Goal: Check status: Check status

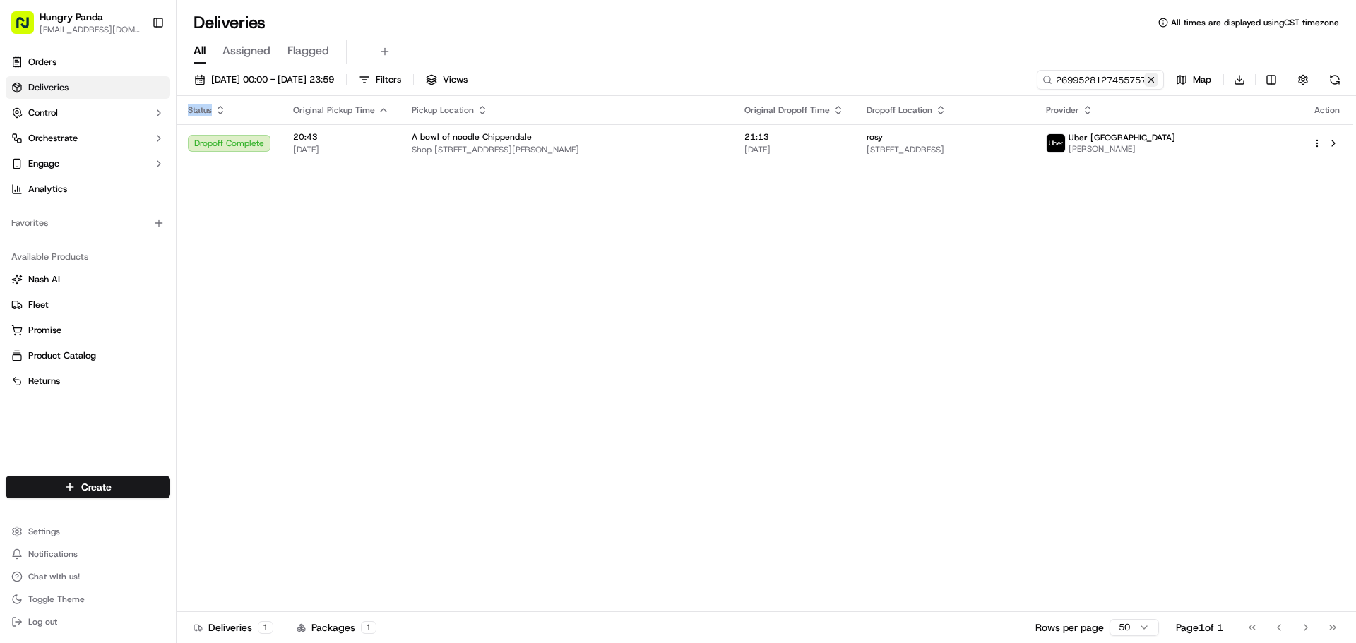
drag, startPoint x: 1151, startPoint y: 76, endPoint x: 1098, endPoint y: 85, distance: 53.6
click at [1149, 76] on button at bounding box center [1151, 80] width 14 height 14
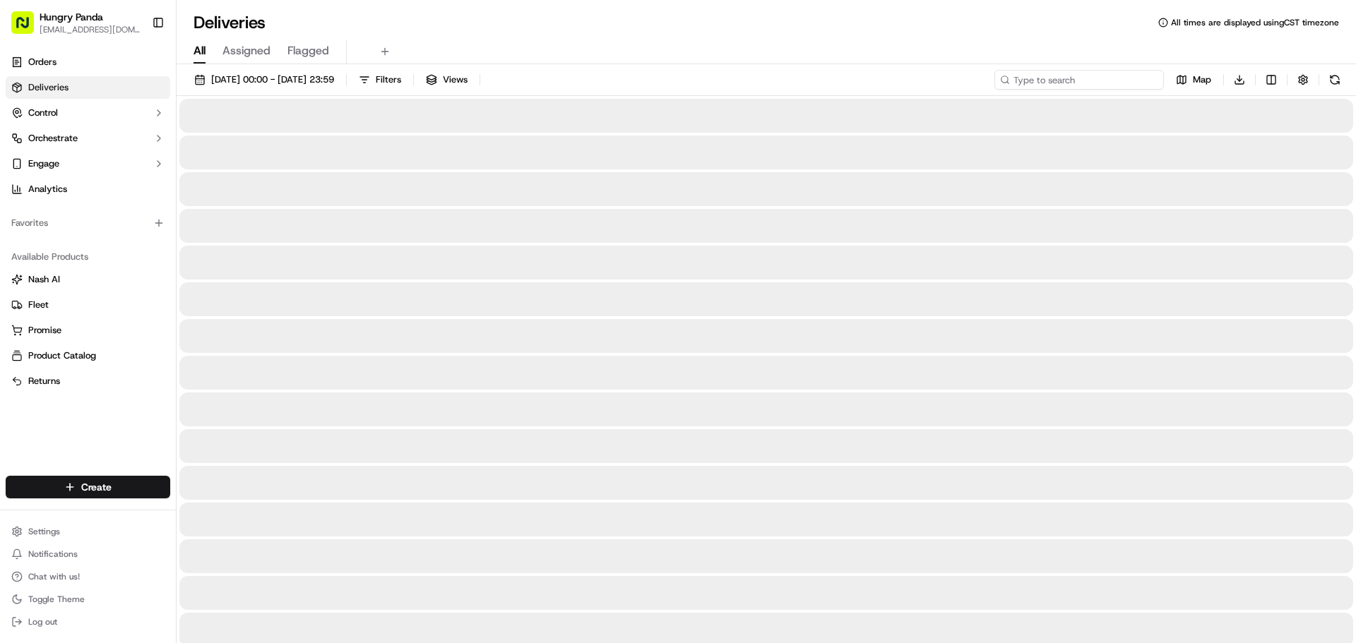
click at [1098, 85] on input at bounding box center [1078, 80] width 169 height 20
paste input "0640943807950736142223"
type input "0640943807950736142223"
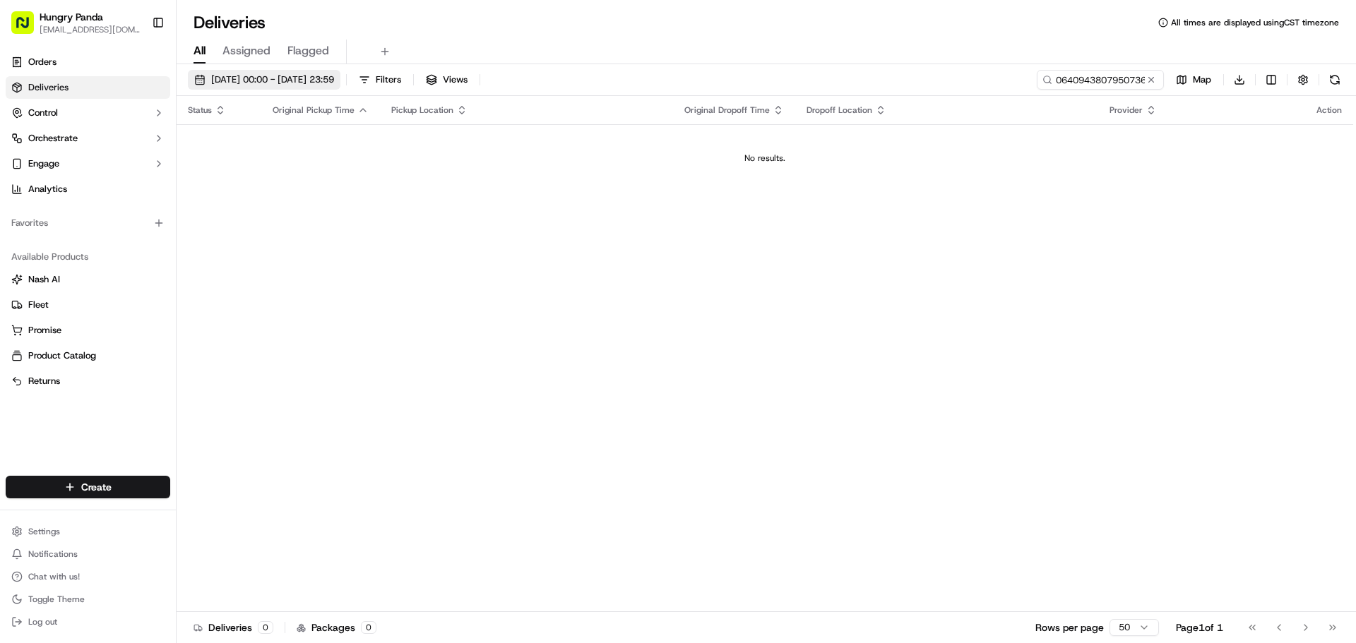
click at [247, 85] on span "[DATE] 00:00 - [DATE] 23:59" at bounding box center [272, 79] width 123 height 13
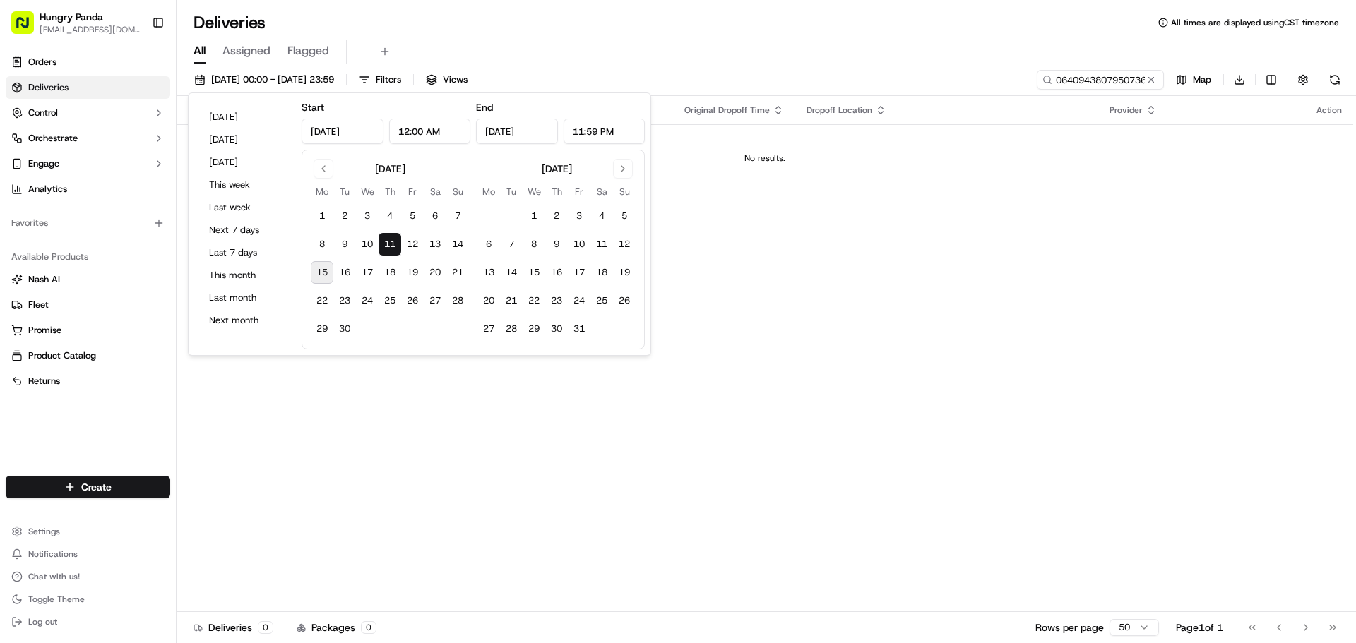
click at [306, 273] on div "[DATE] Mo Tu We Th Fr Sa Su 1 2 3 4 5 6 7 8 9 10 11 12 13 14 15 16 17 18 19 20 …" at bounding box center [472, 250] width 343 height 200
click at [318, 272] on button "15" at bounding box center [322, 272] width 23 height 23
type input "[DATE]"
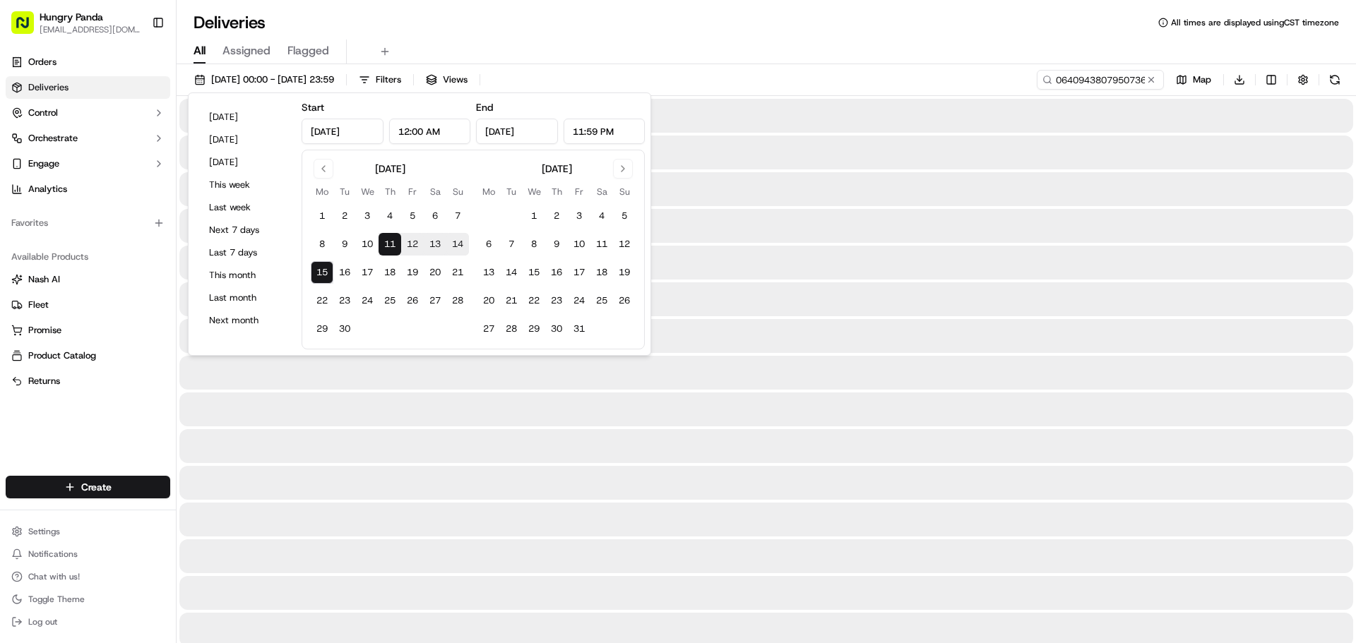
click at [939, 144] on div at bounding box center [766, 153] width 1174 height 34
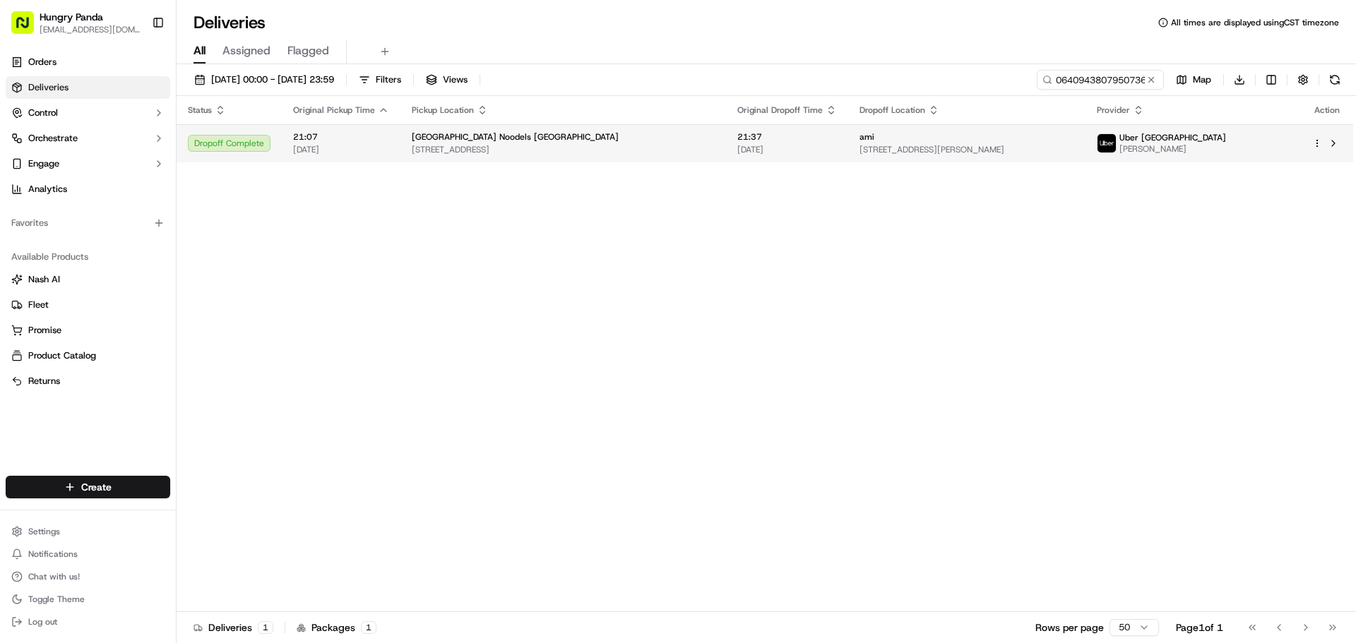
click at [884, 158] on td "ami [STREET_ADDRESS][PERSON_NAME]" at bounding box center [966, 143] width 237 height 38
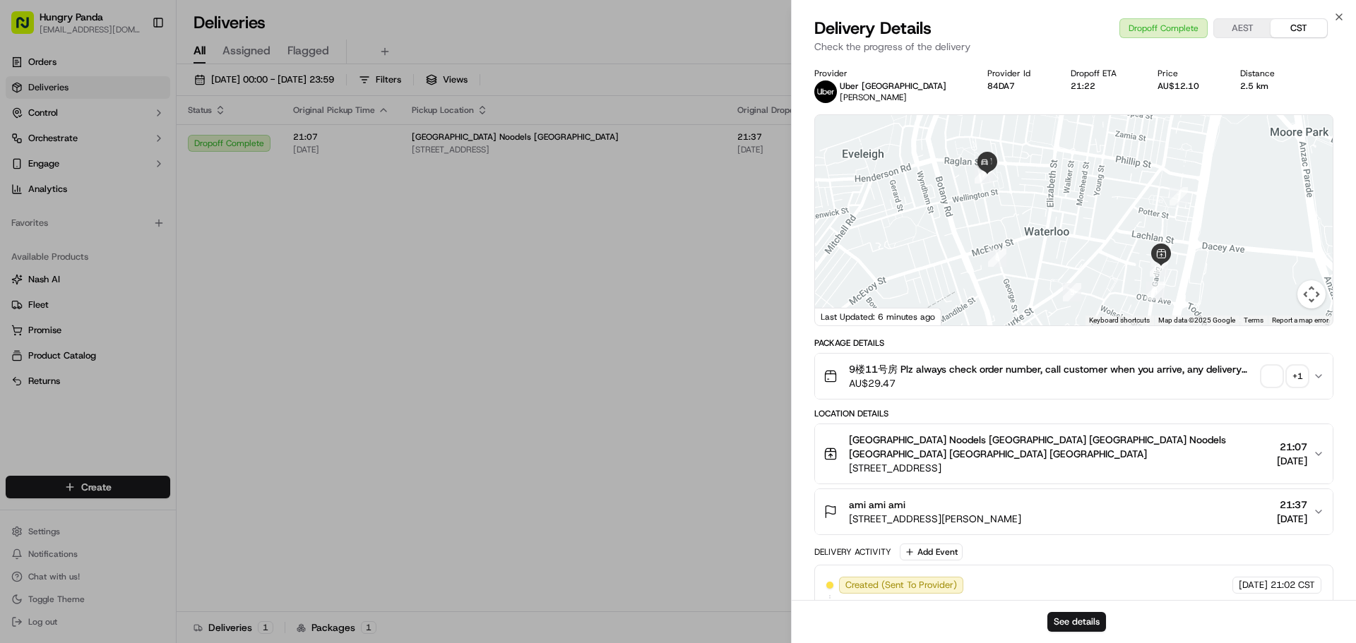
click at [1297, 370] on div "+ 1" at bounding box center [1297, 376] width 20 height 20
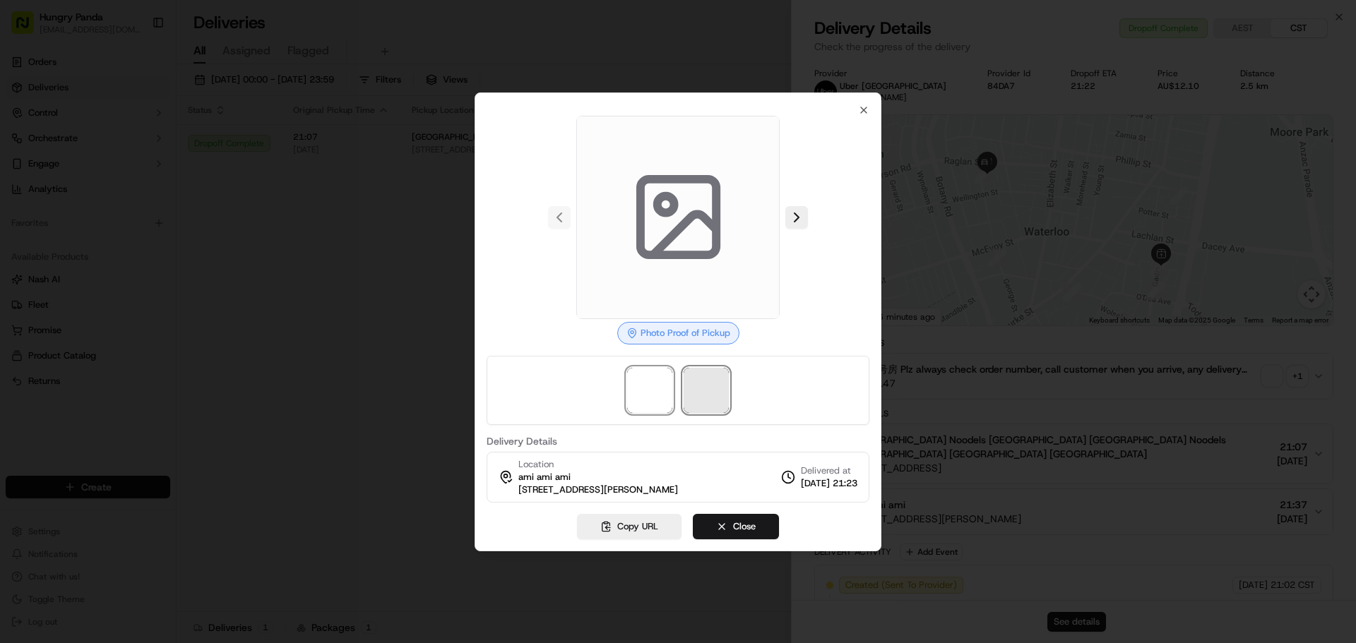
click at [712, 388] on span at bounding box center [705, 390] width 45 height 45
